Goal: Task Accomplishment & Management: Use online tool/utility

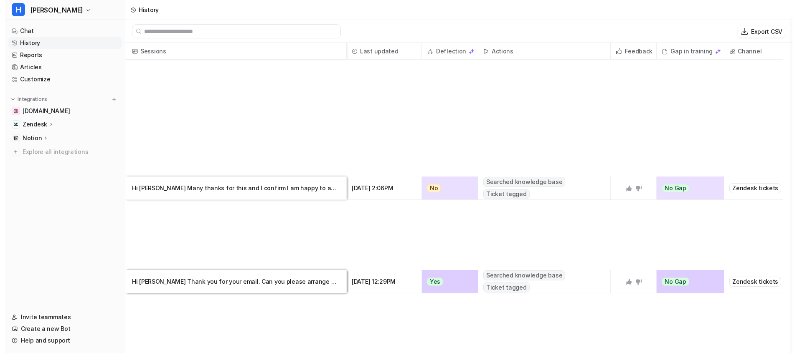
scroll to position [437, 0]
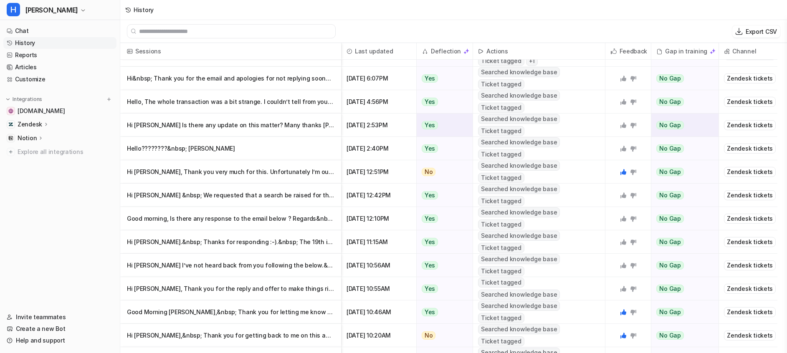
click at [282, 126] on p "Hi [PERSON_NAME] Is there any update on this matter? Many thanks [PERSON_NAME]" at bounding box center [230, 125] width 207 height 23
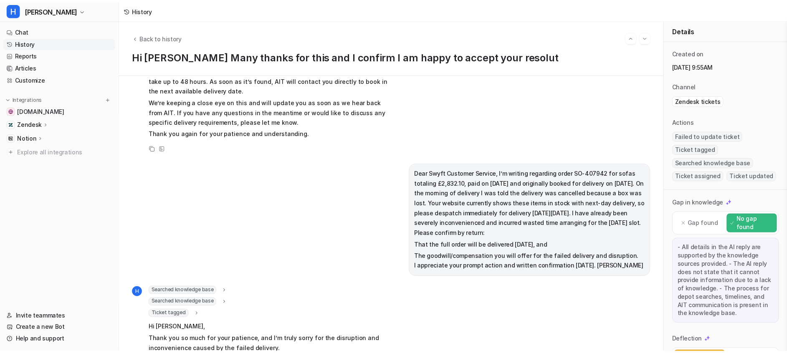
scroll to position [1111, 0]
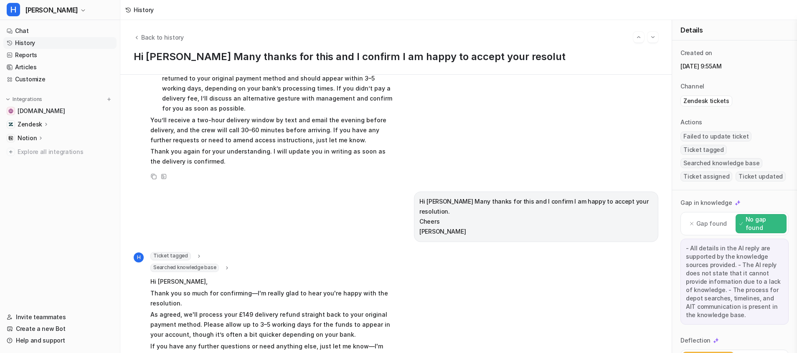
click at [144, 32] on div "Back to history" at bounding box center [396, 37] width 524 height 11
click at [145, 35] on span "Back to history" at bounding box center [162, 37] width 43 height 9
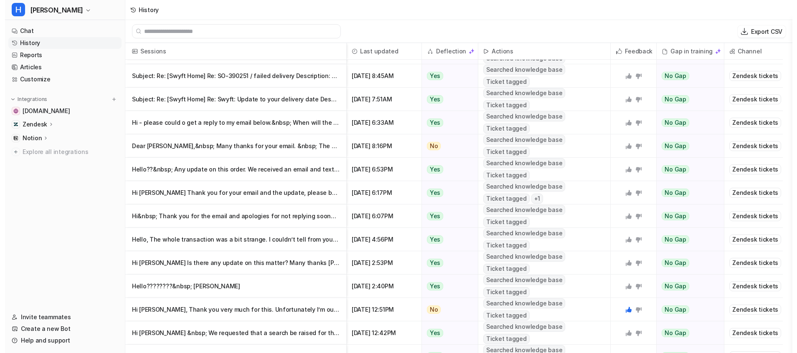
scroll to position [314, 0]
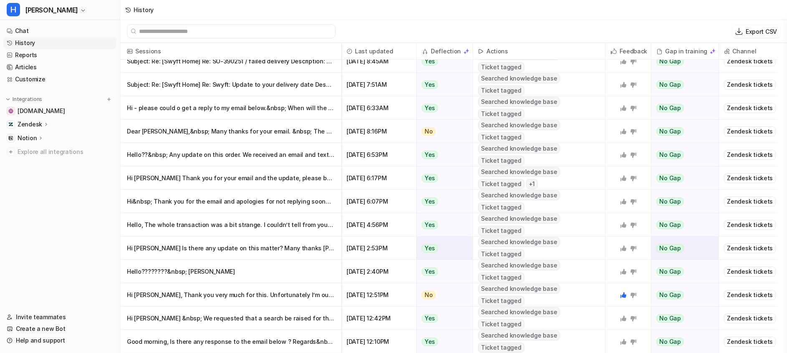
click at [622, 251] on icon at bounding box center [623, 248] width 7 height 7
click at [281, 252] on p "Hi [PERSON_NAME] Is there any update on this matter? Many thanks [PERSON_NAME]" at bounding box center [230, 248] width 207 height 23
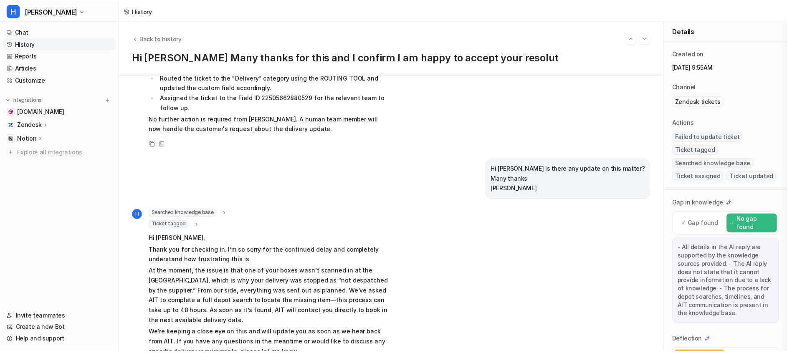
scroll to position [527, 0]
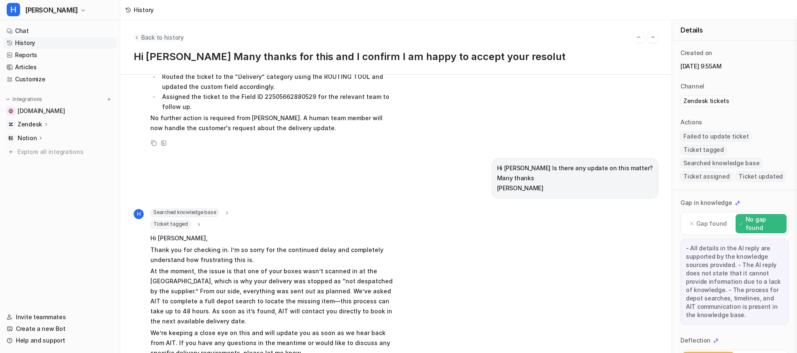
click at [145, 37] on span "Back to history" at bounding box center [162, 37] width 43 height 9
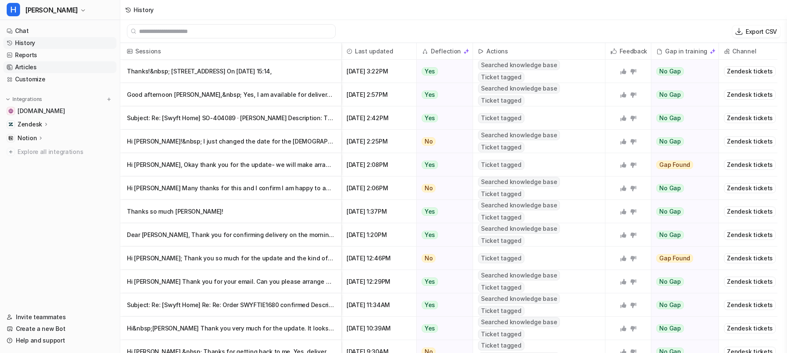
click at [40, 68] on link "Articles" at bounding box center [59, 67] width 113 height 12
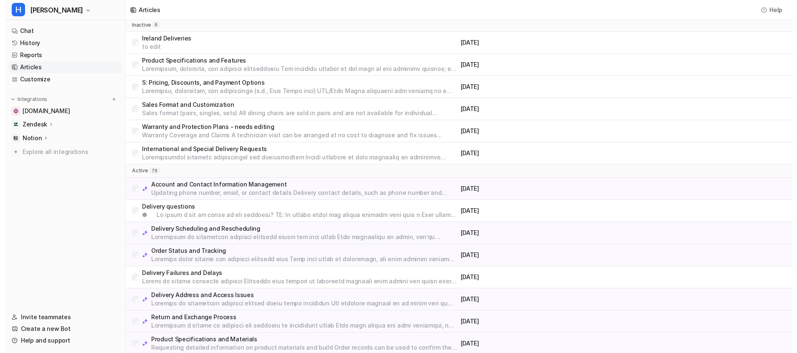
scroll to position [36, 0]
click at [229, 231] on p "Delivery Scheduling and Rescheduling" at bounding box center [299, 228] width 306 height 8
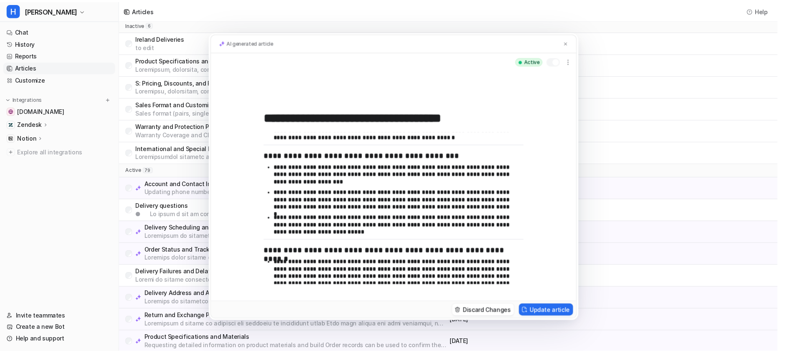
scroll to position [303, 0]
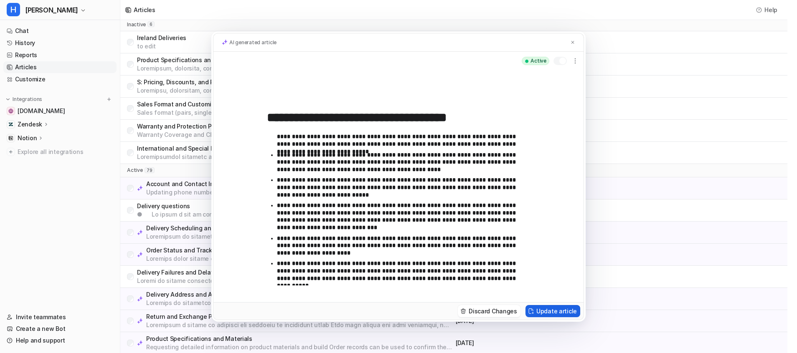
click at [544, 310] on button "Update article" at bounding box center [552, 311] width 55 height 12
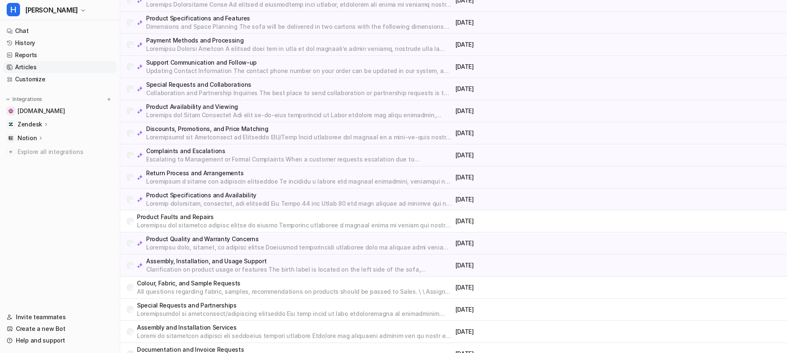
scroll to position [930, 0]
